Goal: Task Accomplishment & Management: Manage account settings

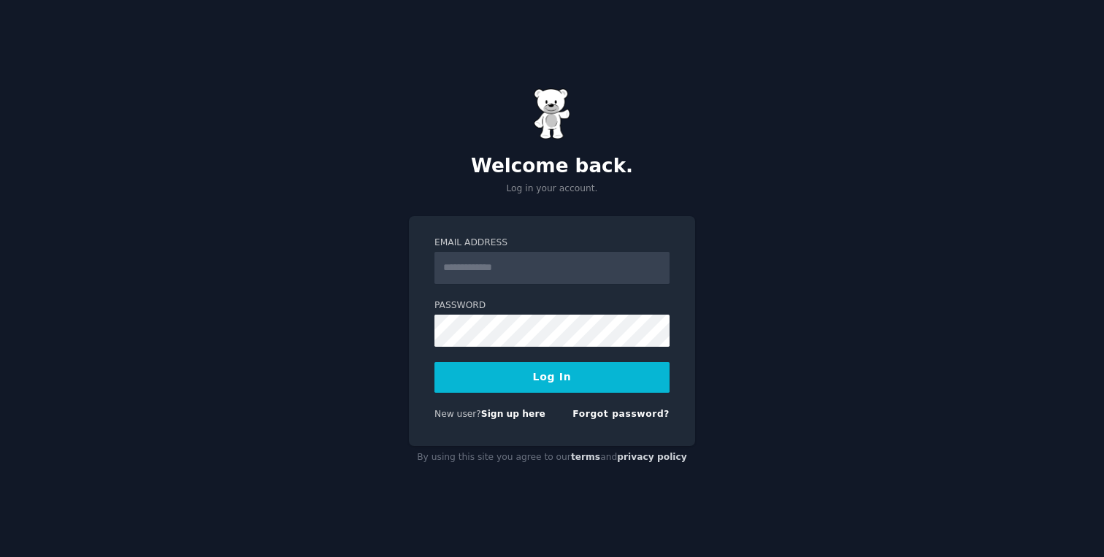
click at [549, 271] on input "Email Address" at bounding box center [551, 268] width 235 height 32
type input "**********"
click at [380, 142] on div "**********" at bounding box center [552, 278] width 1104 height 557
